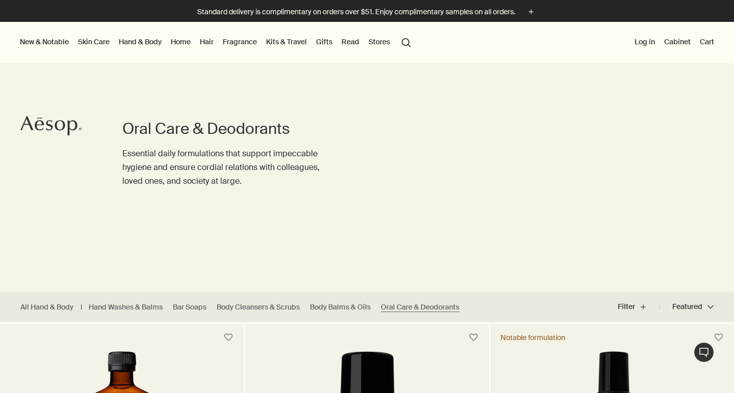
click at [246, 42] on link "Fragrance" at bounding box center [240, 41] width 38 height 13
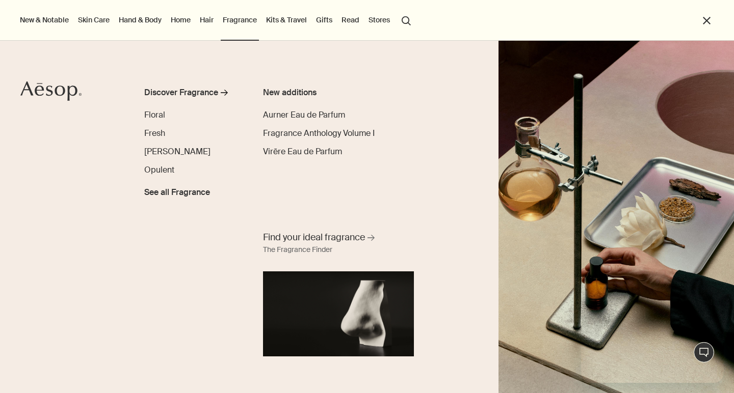
click at [284, 21] on link "Kits & Travel" at bounding box center [286, 19] width 45 height 13
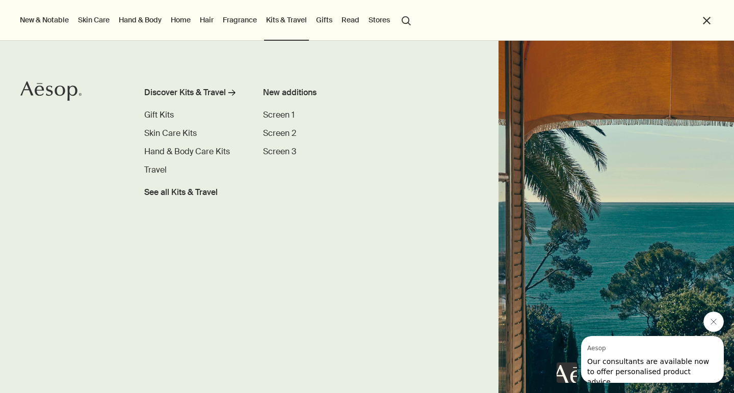
click at [245, 20] on link "Fragrance" at bounding box center [240, 19] width 38 height 13
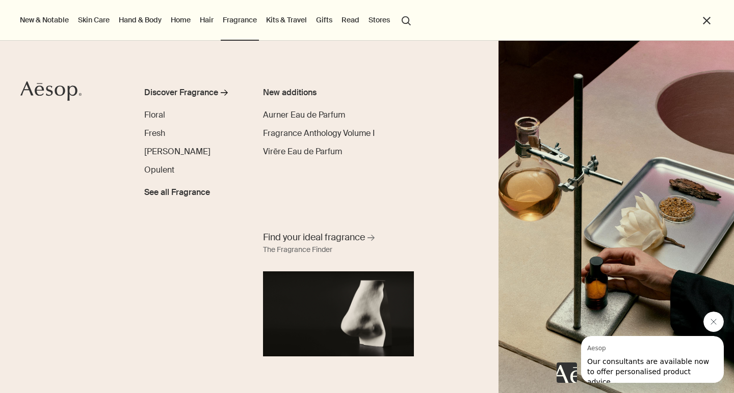
click at [322, 24] on link "Gifts" at bounding box center [324, 19] width 20 height 13
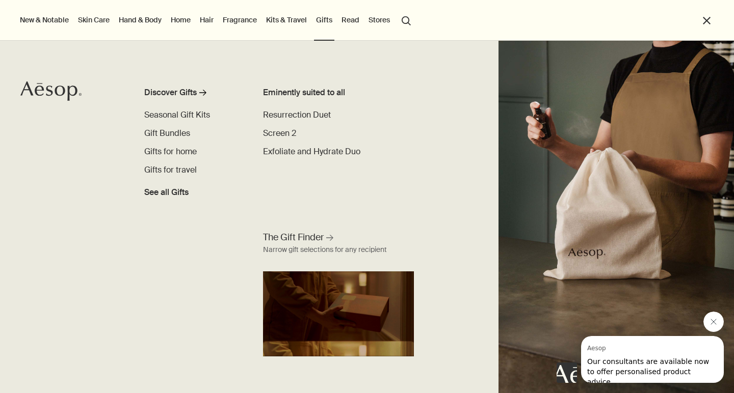
click at [243, 28] on li "Fragrance Discover Fragrance rightArrow Floral Fresh Woody Opulent See all Frag…" at bounding box center [240, 20] width 38 height 41
click at [241, 21] on link "Fragrance" at bounding box center [240, 19] width 38 height 13
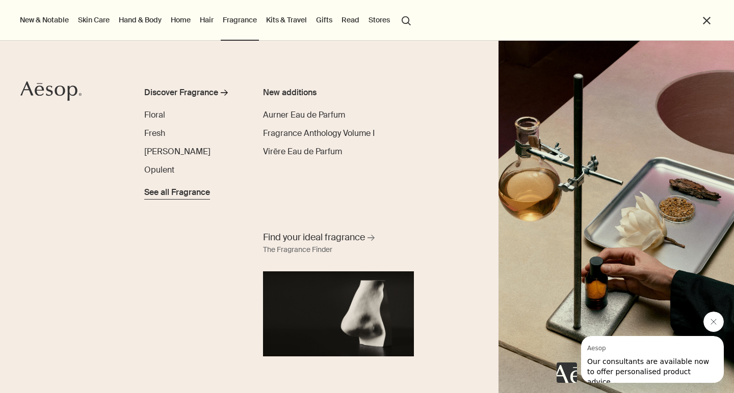
click at [174, 193] on span "See all Fragrance" at bounding box center [177, 193] width 66 height 12
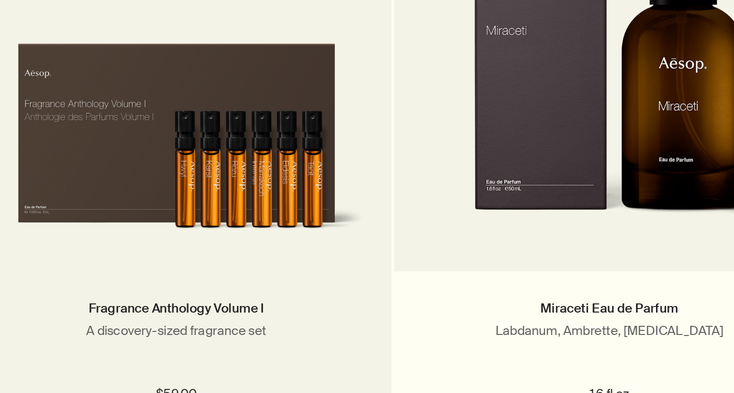
scroll to position [2169, 0]
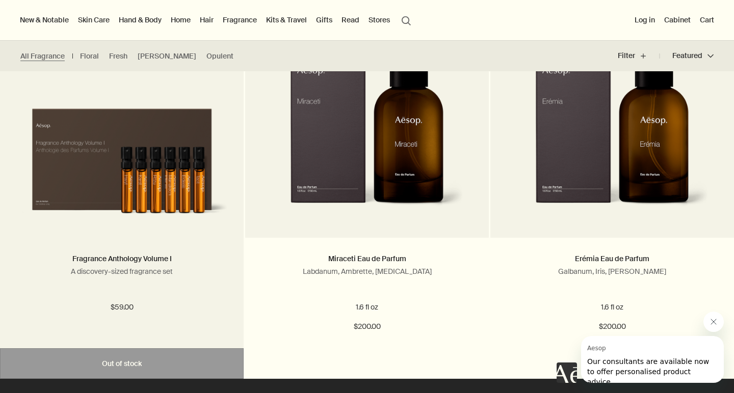
click at [111, 189] on img at bounding box center [121, 157] width 213 height 129
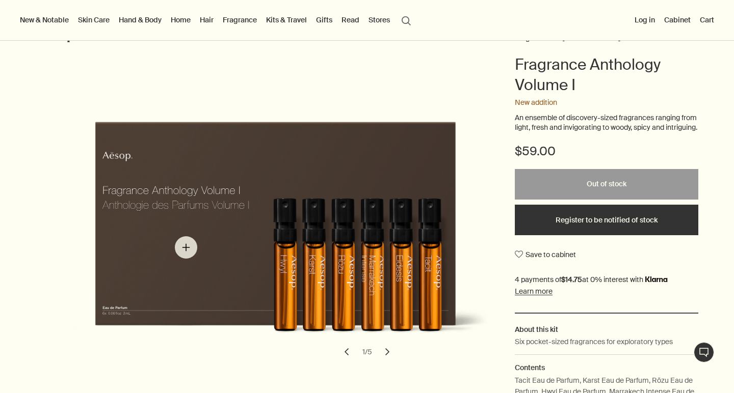
scroll to position [109, 0]
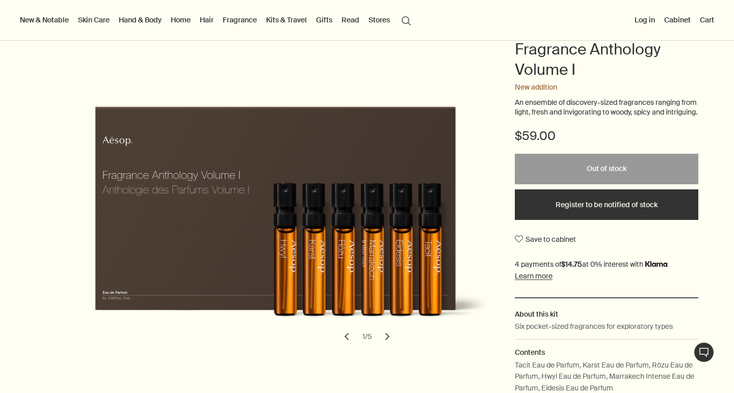
click at [386, 336] on button "chevron" at bounding box center [387, 337] width 22 height 22
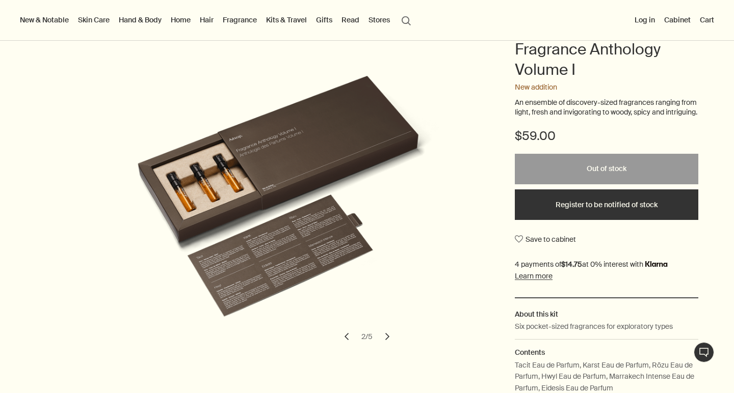
click at [386, 336] on button "chevron" at bounding box center [387, 337] width 22 height 22
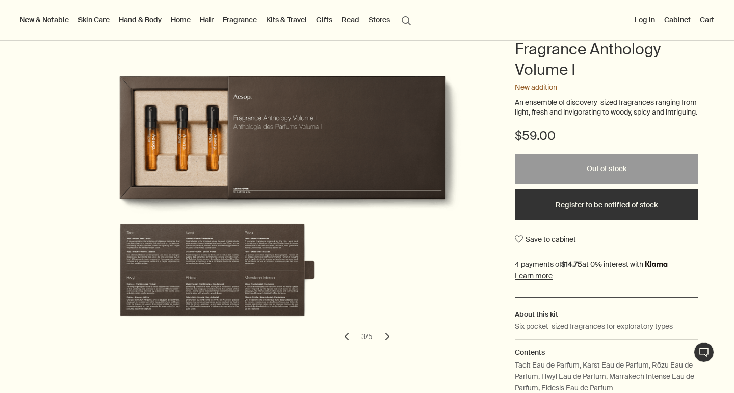
click at [386, 336] on button "chevron" at bounding box center [387, 337] width 22 height 22
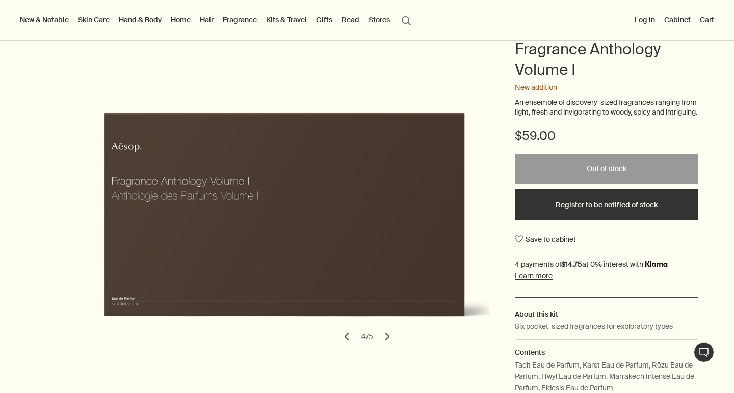
click at [386, 336] on button "chevron" at bounding box center [387, 337] width 22 height 22
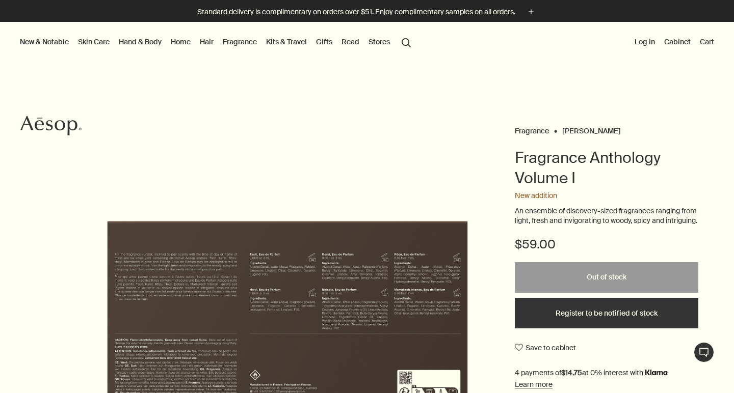
scroll to position [0, 0]
